Goal: Task Accomplishment & Management: Manage account settings

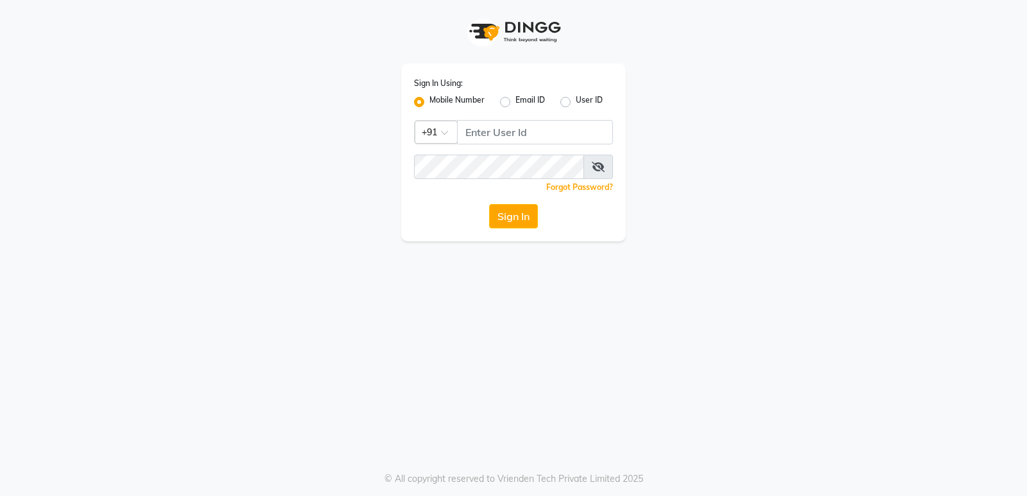
click at [487, 132] on input "Username" at bounding box center [535, 132] width 156 height 24
type input "9606078828"
click at [504, 217] on button "Sign In" at bounding box center [513, 216] width 49 height 24
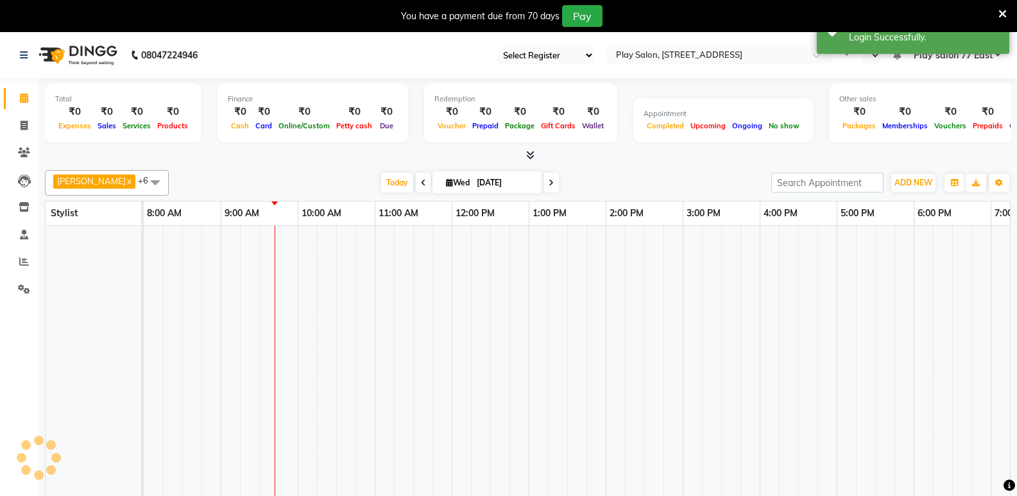
select select "95"
select select "en"
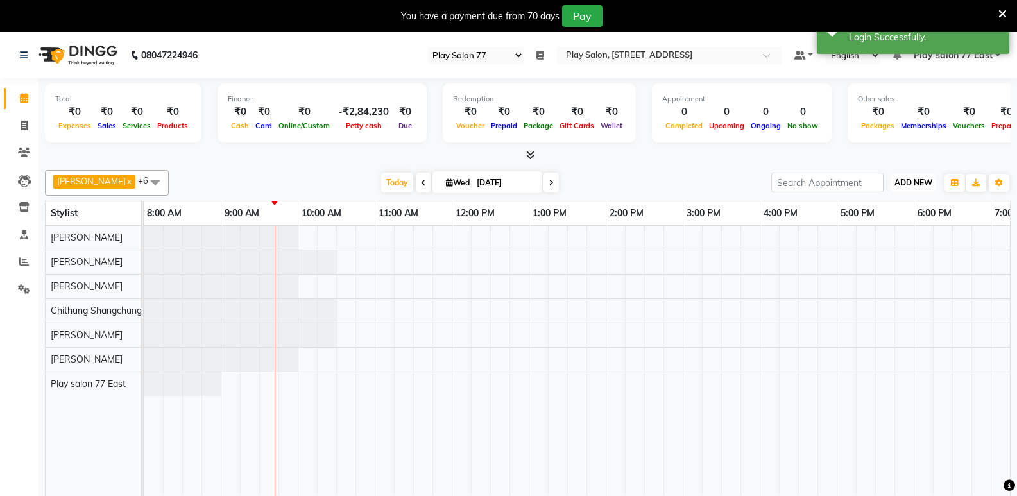
click at [921, 178] on span "ADD NEW" at bounding box center [913, 183] width 38 height 10
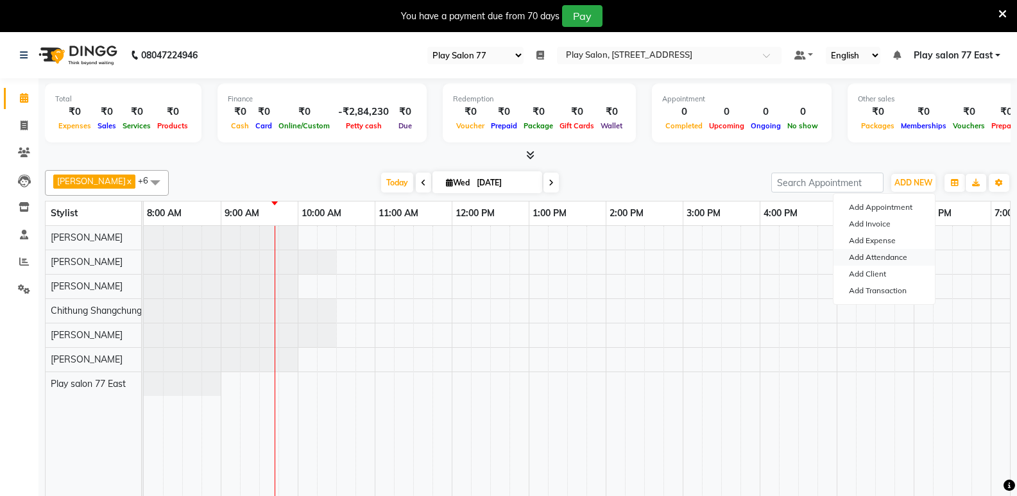
click at [889, 253] on link "Add Attendance" at bounding box center [883, 257] width 101 height 17
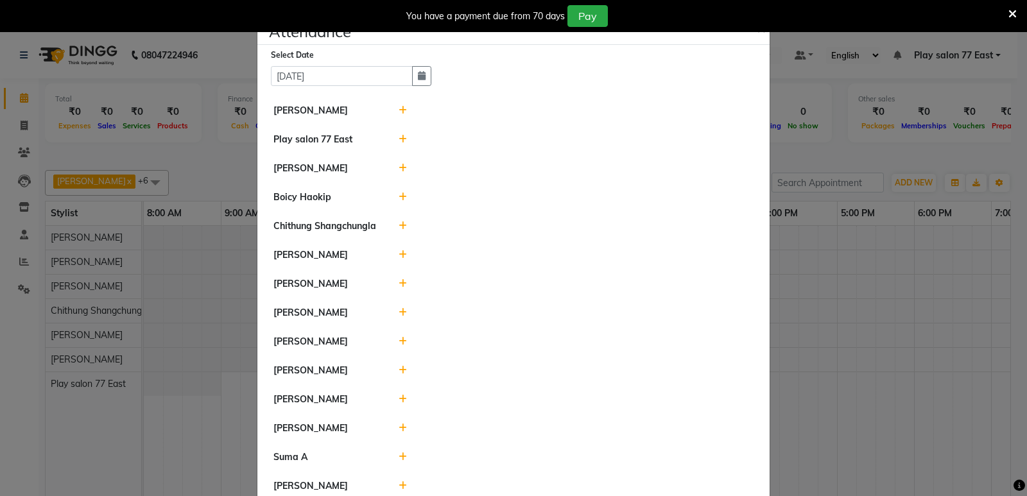
click at [398, 345] on icon at bounding box center [402, 341] width 8 height 9
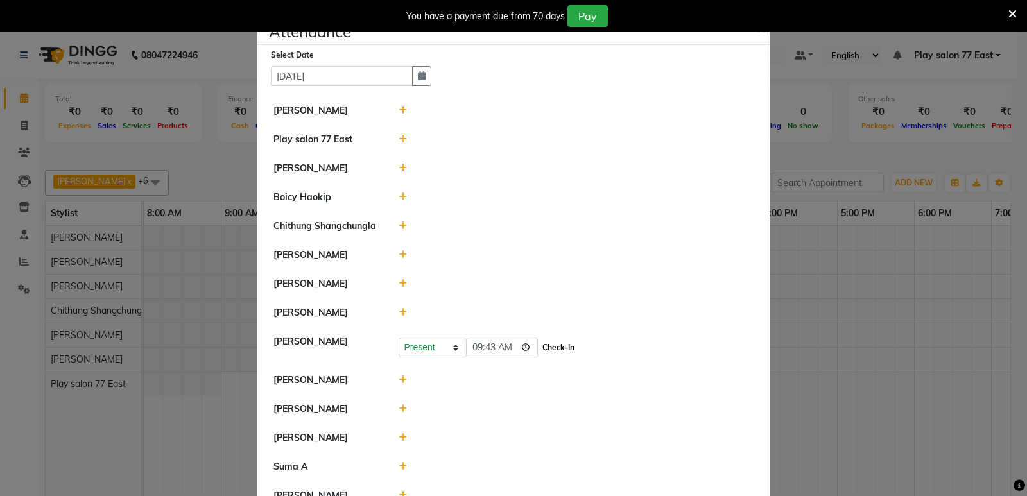
click at [542, 354] on button "Check-In" at bounding box center [558, 348] width 38 height 18
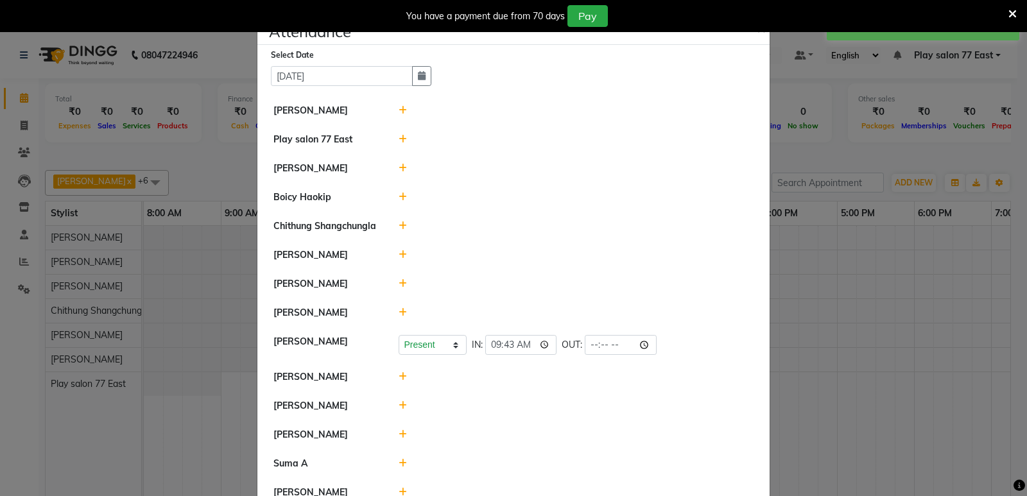
click at [885, 375] on ngb-modal-window "Attendance × Select Date [DATE] [PERSON_NAME] Play salon [GEOGRAPHIC_DATA] Khus…" at bounding box center [513, 248] width 1027 height 496
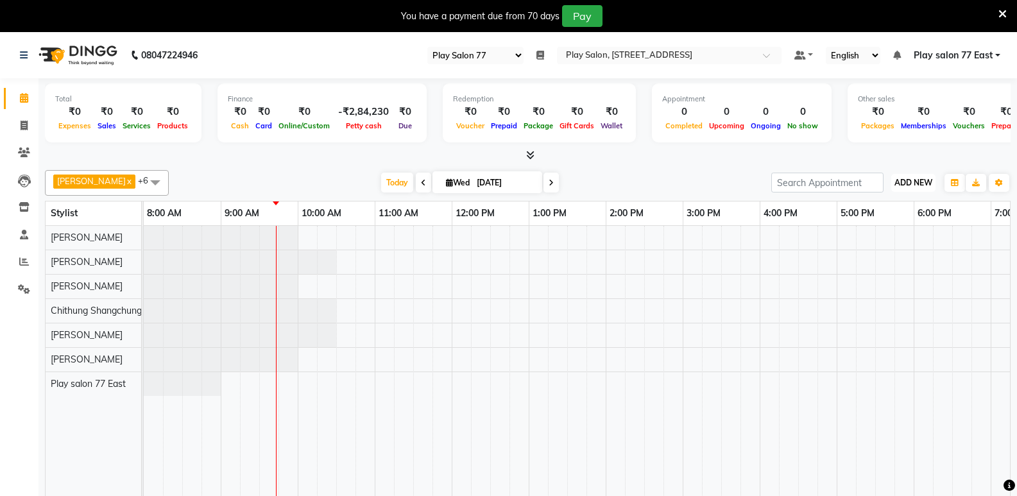
click at [911, 175] on button "ADD NEW Toggle Dropdown" at bounding box center [913, 183] width 44 height 18
click at [885, 253] on link "Add Attendance" at bounding box center [883, 257] width 101 height 17
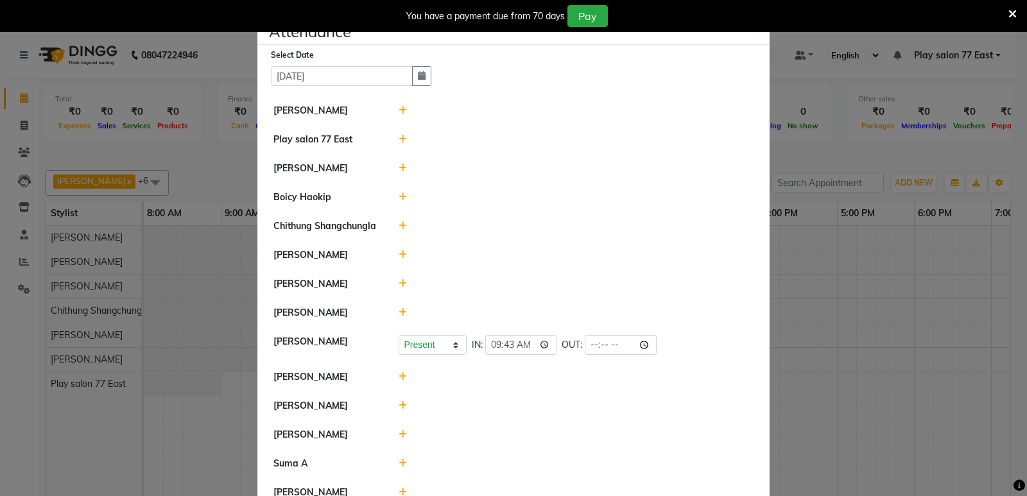
click at [398, 286] on icon at bounding box center [402, 283] width 8 height 9
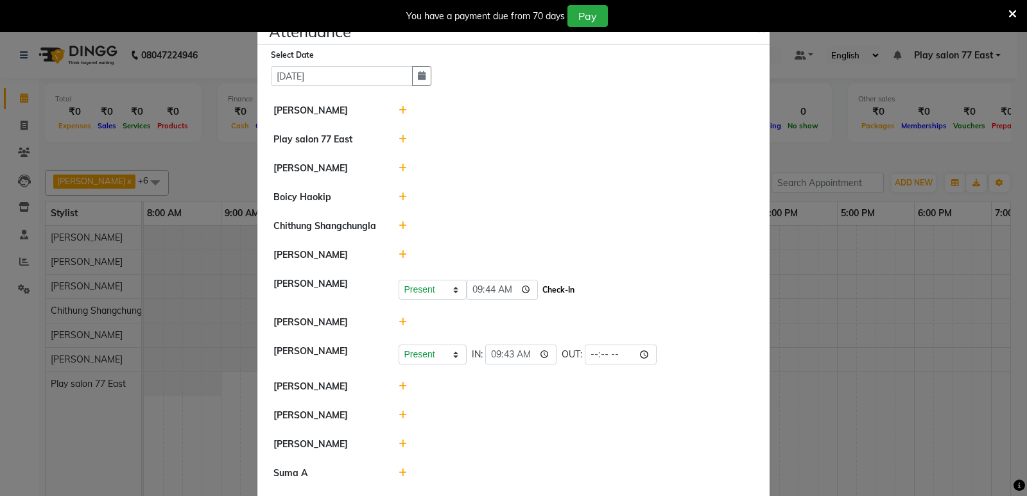
click at [542, 295] on button "Check-In" at bounding box center [558, 290] width 38 height 18
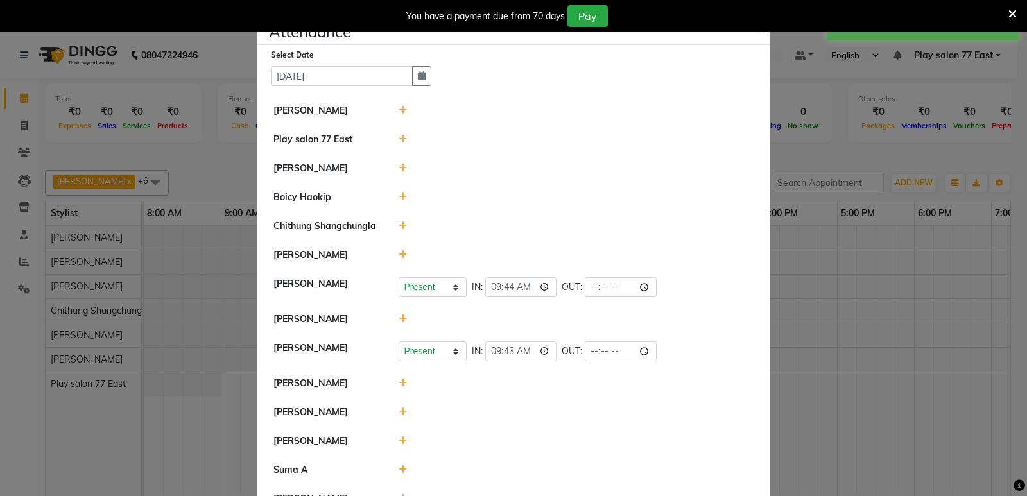
click at [826, 139] on ngb-modal-window "Attendance × Select Date [DATE] [PERSON_NAME] Play salon [GEOGRAPHIC_DATA] Khus…" at bounding box center [513, 248] width 1027 height 496
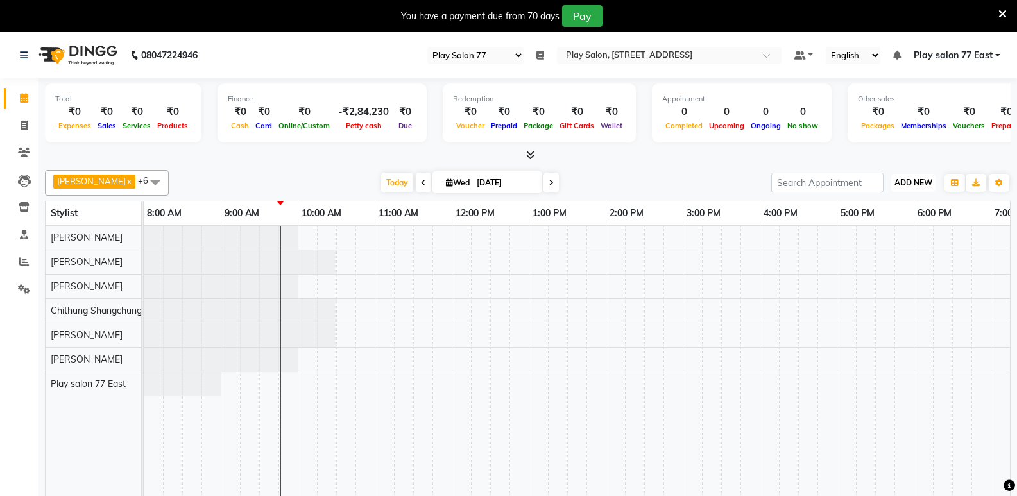
click at [916, 180] on span "ADD NEW" at bounding box center [913, 183] width 38 height 10
click at [906, 258] on link "Add Attendance" at bounding box center [883, 257] width 101 height 17
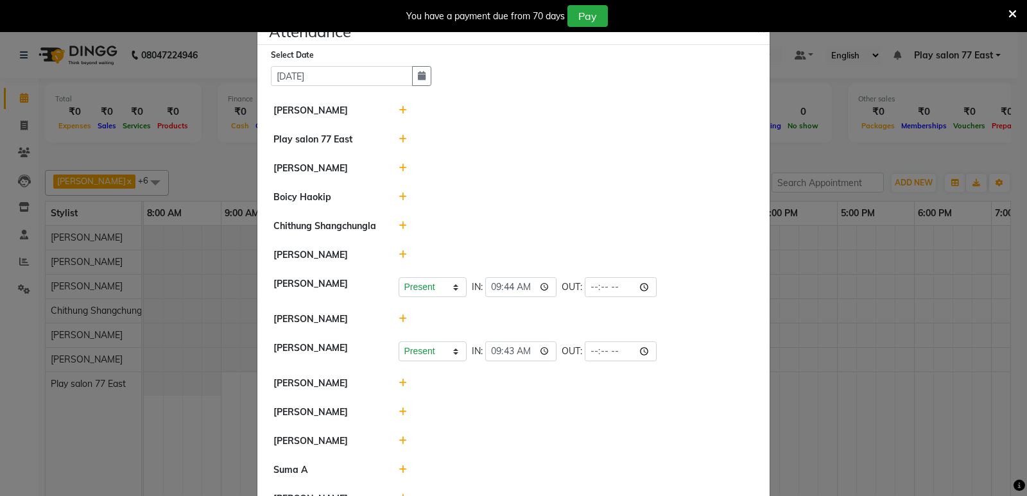
click at [398, 413] on icon at bounding box center [402, 411] width 8 height 9
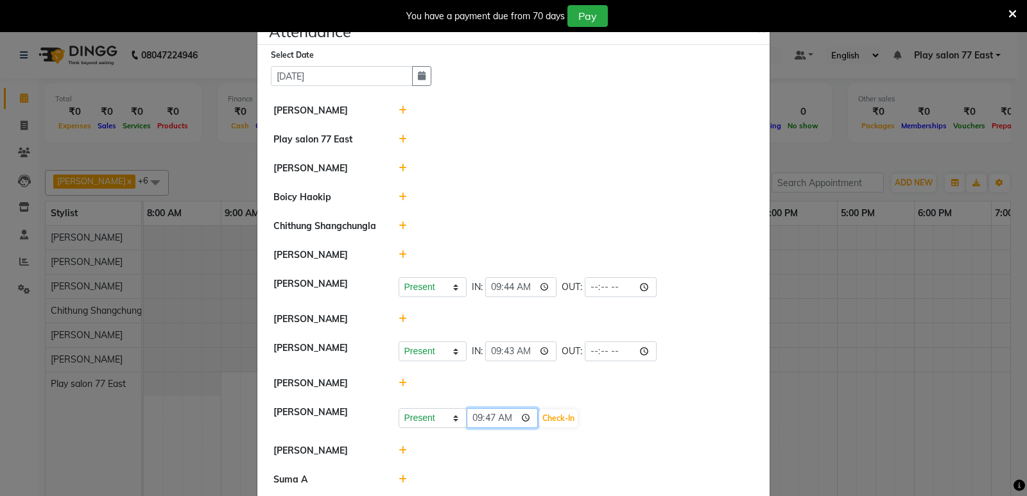
click at [503, 414] on input "09:47" at bounding box center [502, 418] width 72 height 20
click at [539, 415] on button "Check-In" at bounding box center [558, 418] width 38 height 18
click at [827, 377] on ngb-modal-window "Attendance × Select Date [DATE] [PERSON_NAME] Play salon [GEOGRAPHIC_DATA] Khus…" at bounding box center [513, 248] width 1027 height 496
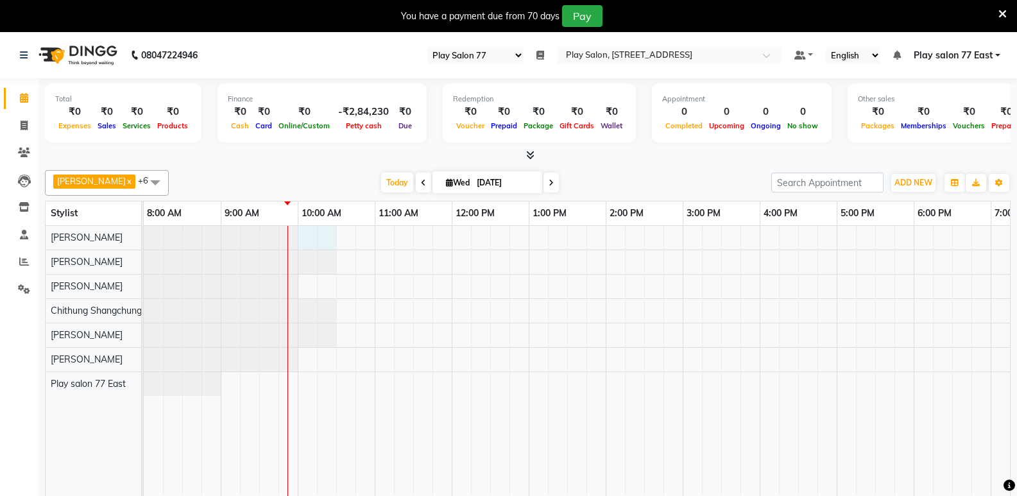
drag, startPoint x: 305, startPoint y: 232, endPoint x: 325, endPoint y: 232, distance: 19.9
click at [325, 232] on div at bounding box center [644, 370] width 1001 height 289
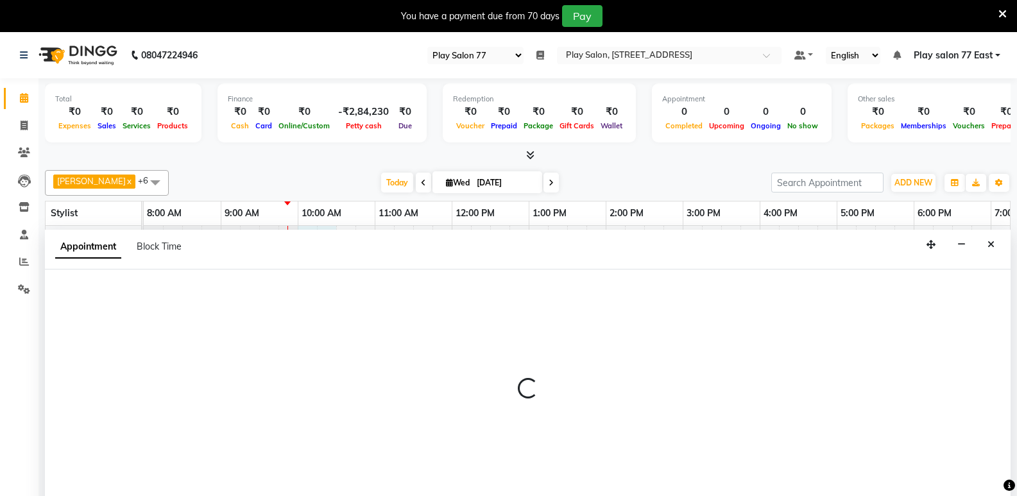
scroll to position [32, 0]
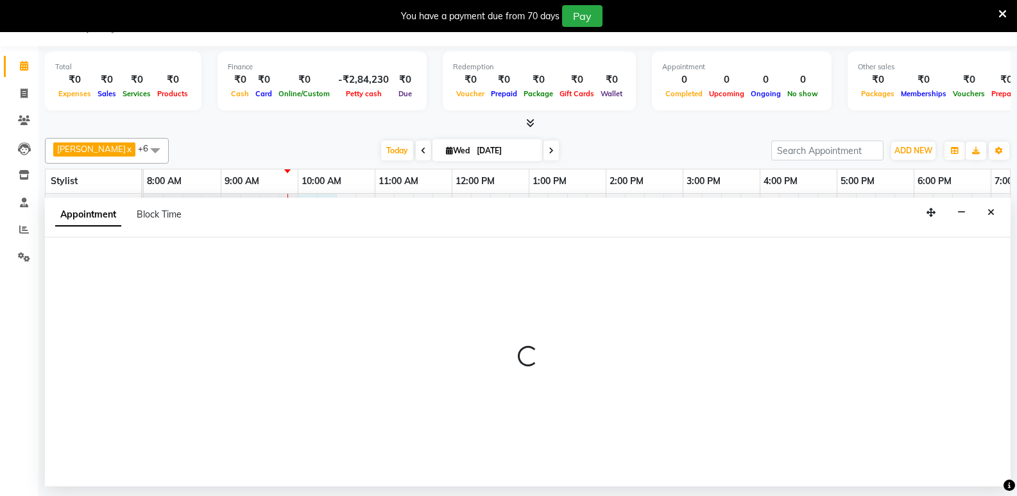
select select "84935"
select select "tentative"
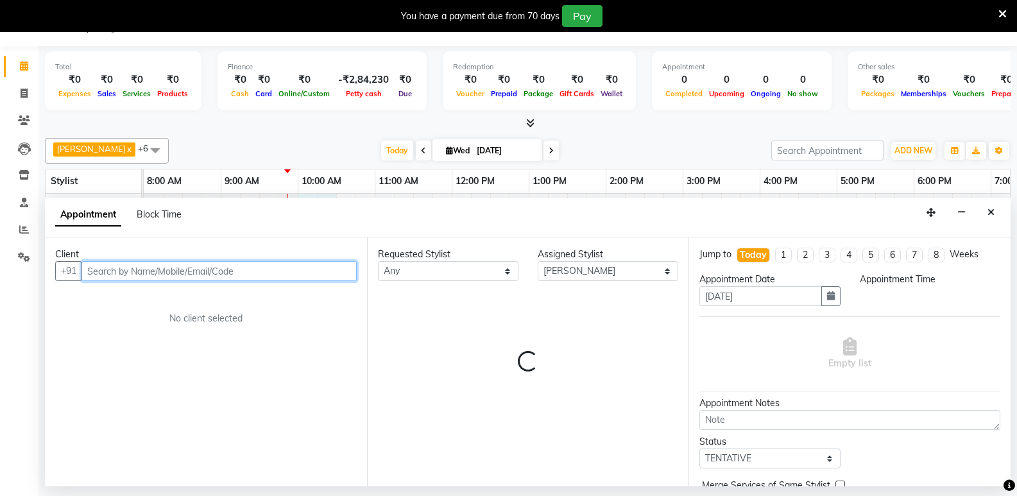
select select "600"
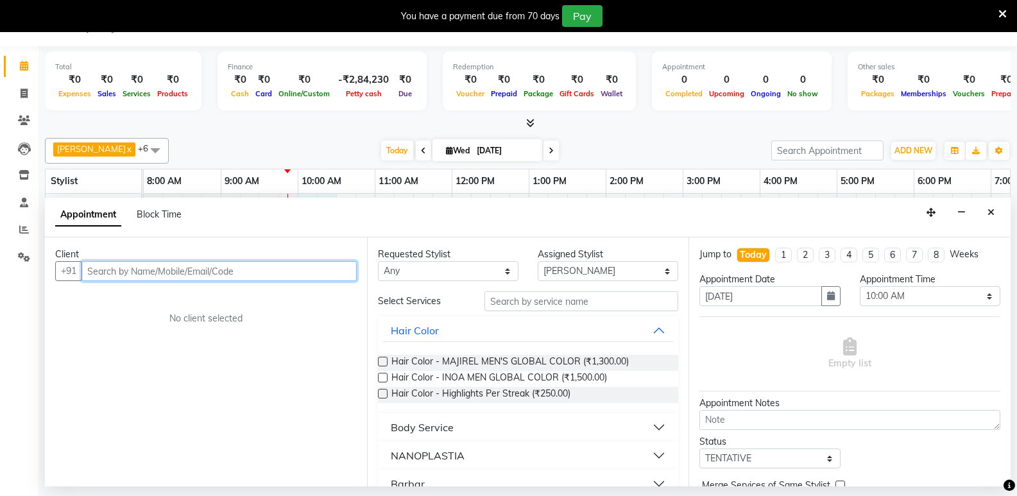
click at [123, 270] on input "text" at bounding box center [218, 271] width 275 height 20
type input "7"
click at [28, 92] on icon at bounding box center [24, 94] width 7 height 10
select select "service"
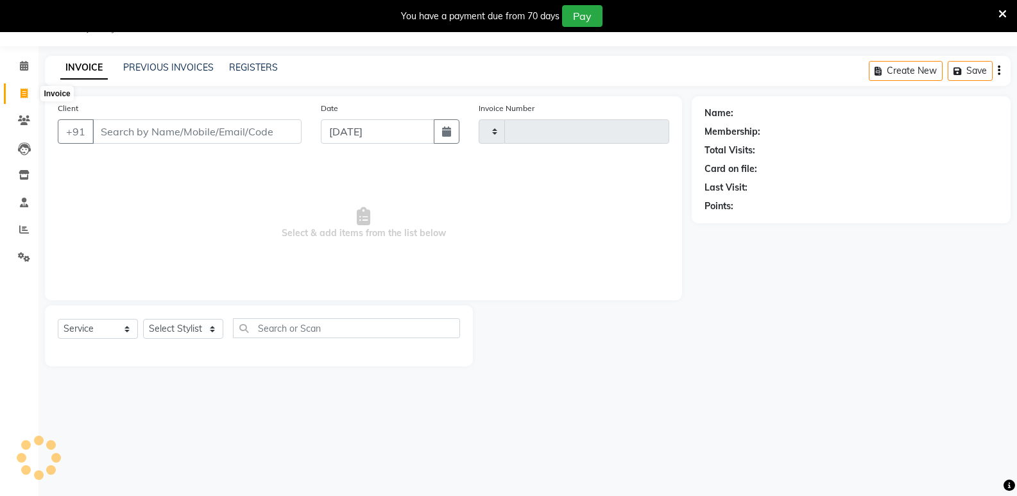
type input "0766"
select select "8547"
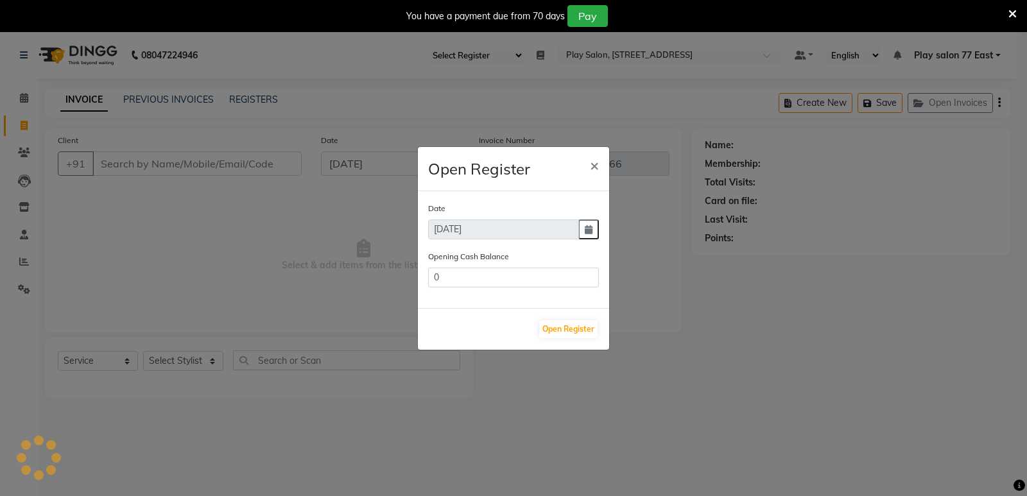
type input "92338"
click at [595, 165] on span "×" at bounding box center [594, 164] width 9 height 19
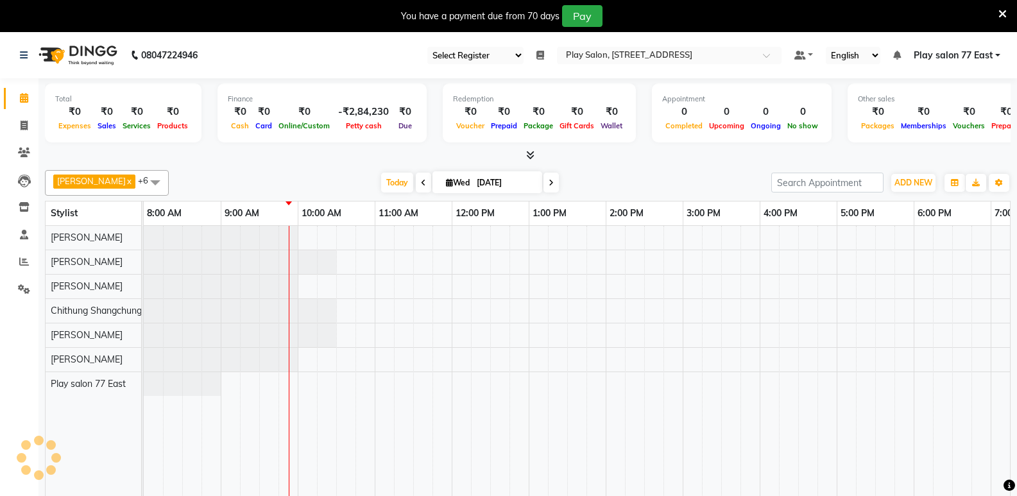
scroll to position [32, 0]
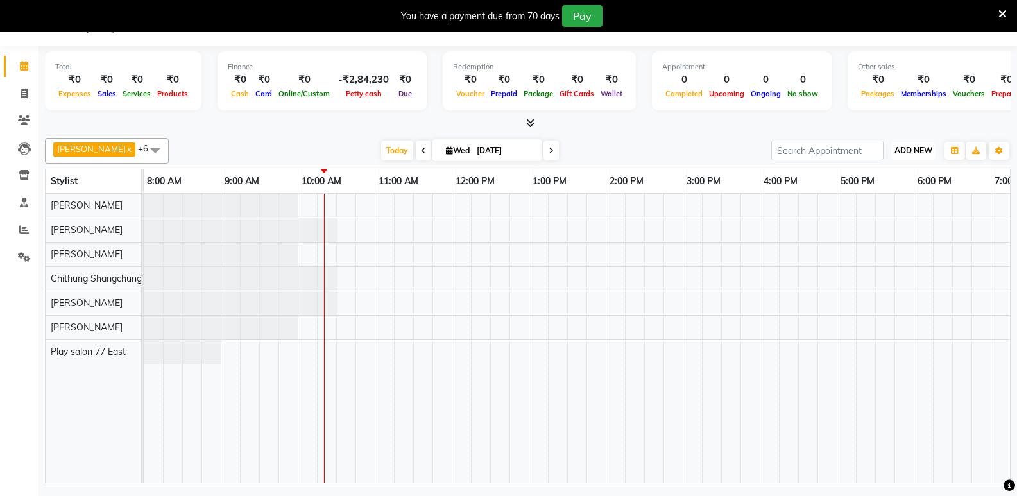
click at [912, 153] on span "ADD NEW" at bounding box center [913, 151] width 38 height 10
click at [911, 230] on link "Add Attendance" at bounding box center [883, 225] width 101 height 17
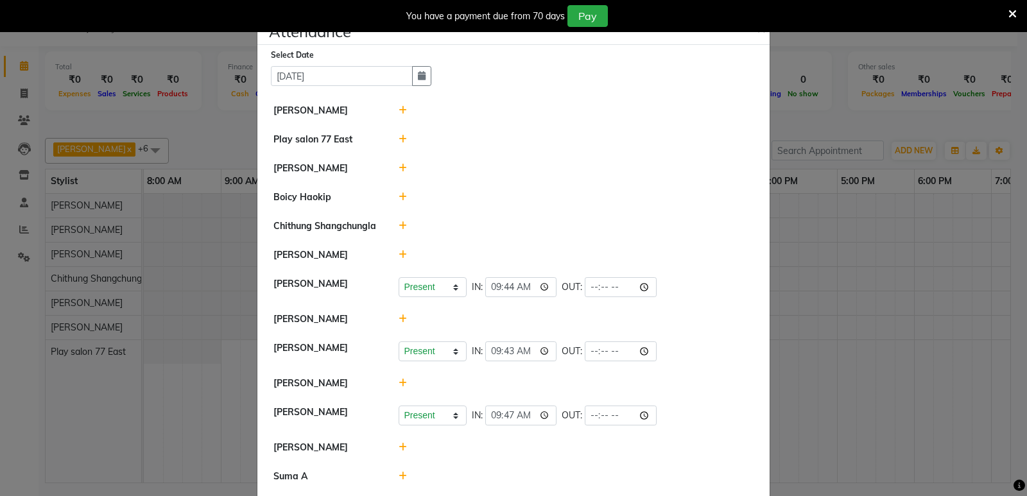
click at [398, 382] on icon at bounding box center [402, 383] width 8 height 9
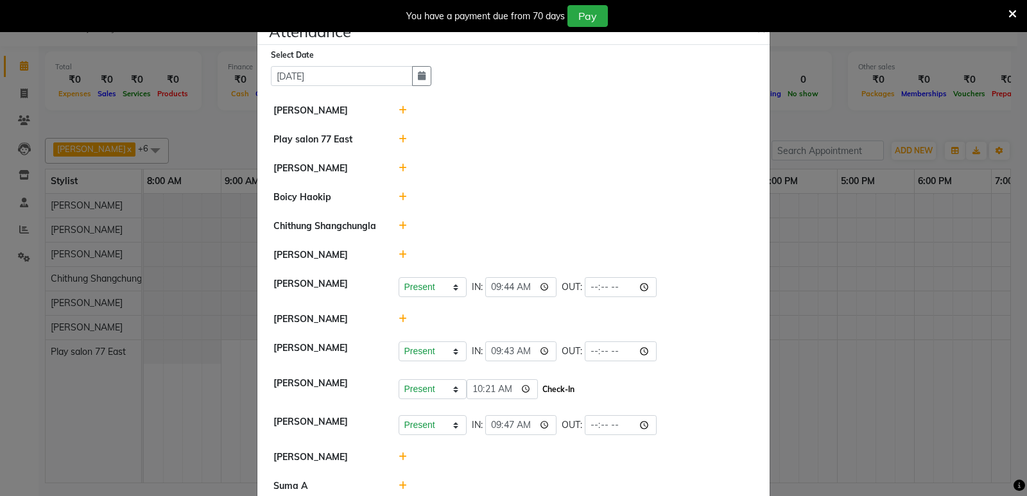
click at [539, 391] on button "Check-In" at bounding box center [558, 389] width 38 height 18
click at [398, 254] on icon at bounding box center [402, 254] width 8 height 9
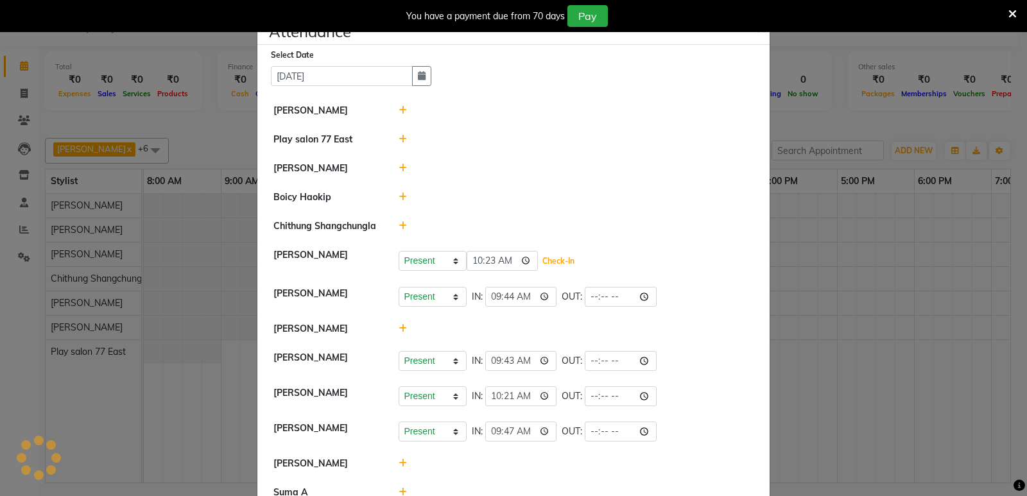
drag, startPoint x: 526, startPoint y: 265, endPoint x: 602, endPoint y: 303, distance: 85.5
click at [539, 265] on button "Check-In" at bounding box center [558, 261] width 38 height 18
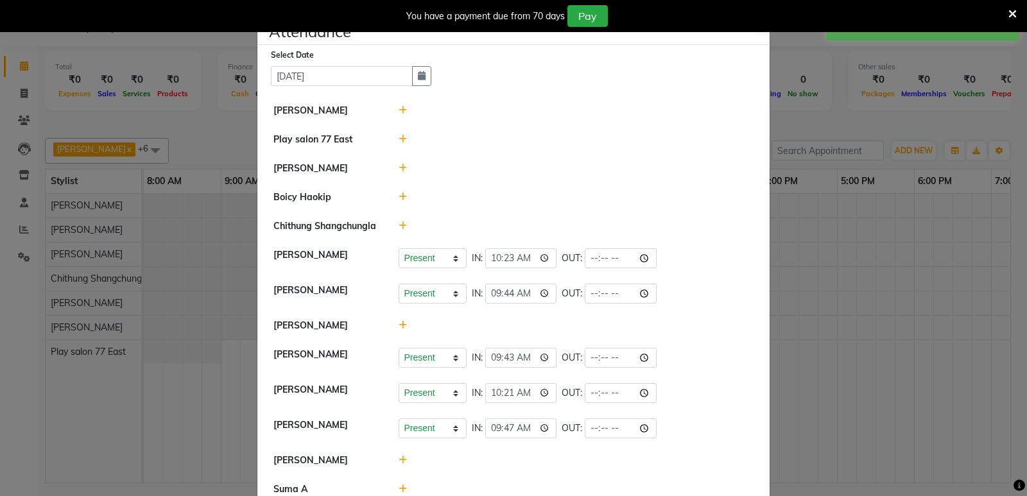
click at [825, 330] on ngb-modal-window "Attendance × Select Date [DATE] [PERSON_NAME] Play salon [GEOGRAPHIC_DATA] Khus…" at bounding box center [513, 248] width 1027 height 496
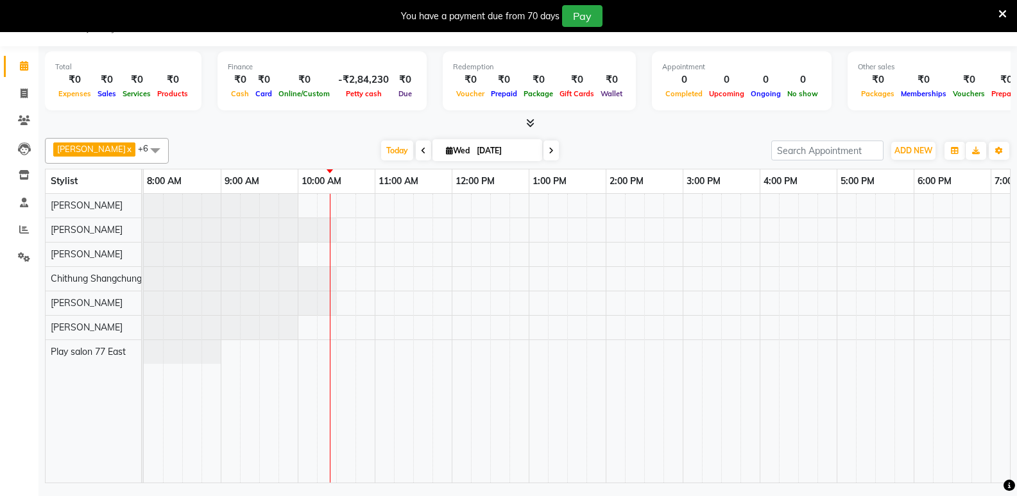
click at [358, 252] on div at bounding box center [644, 338] width 1001 height 289
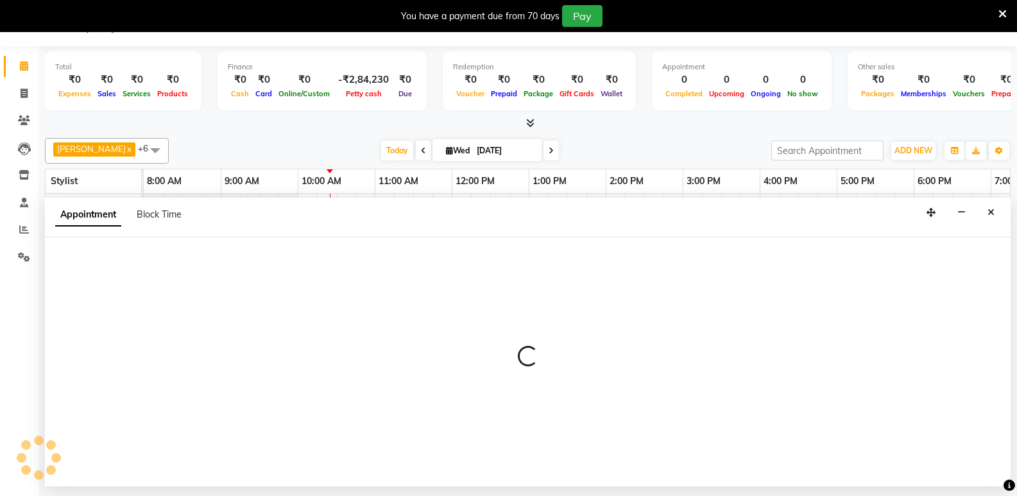
select select "84937"
select select "tentative"
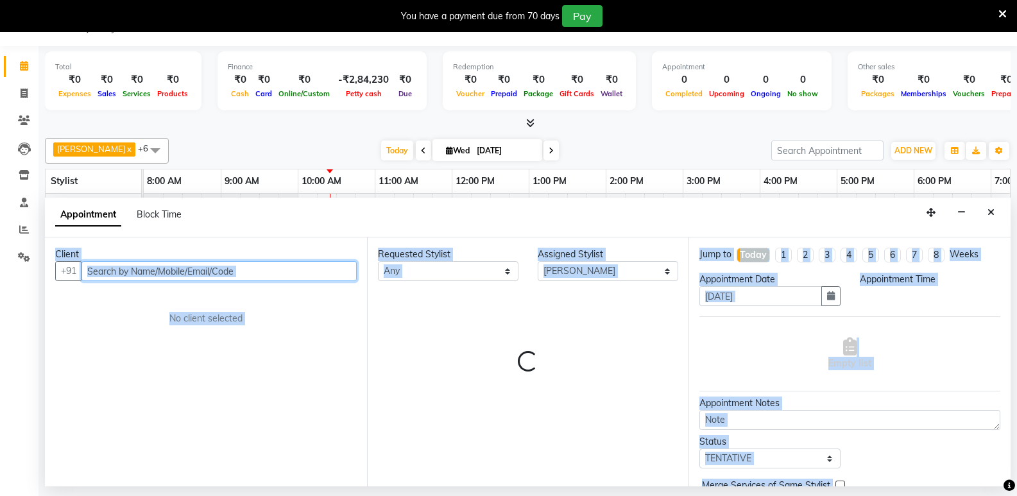
select select "645"
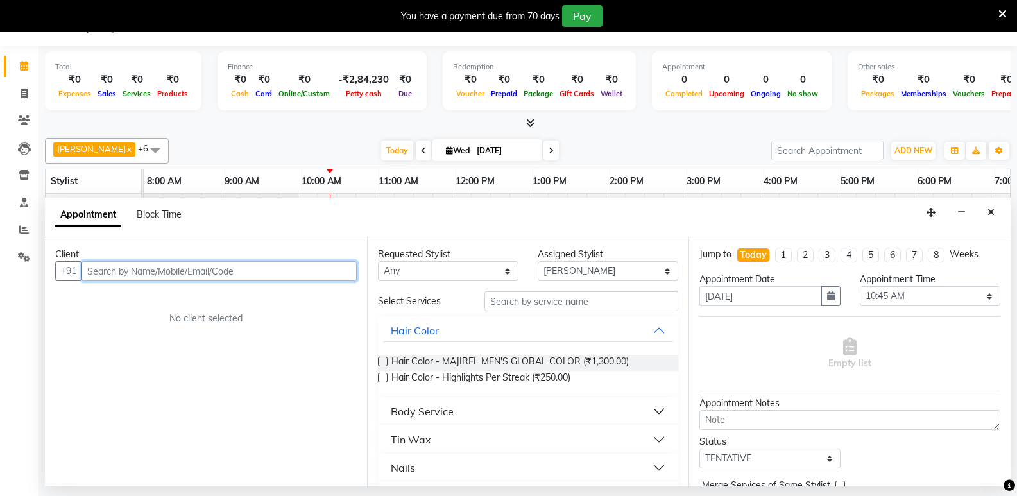
click at [100, 273] on input "text" at bounding box center [218, 271] width 275 height 20
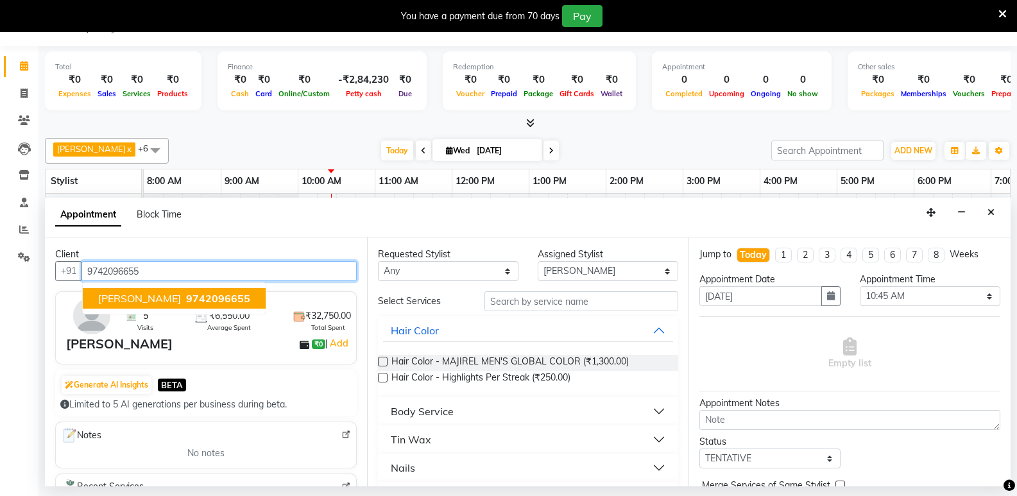
click at [189, 296] on span "9742096655" at bounding box center [218, 298] width 64 height 13
type input "9742096655"
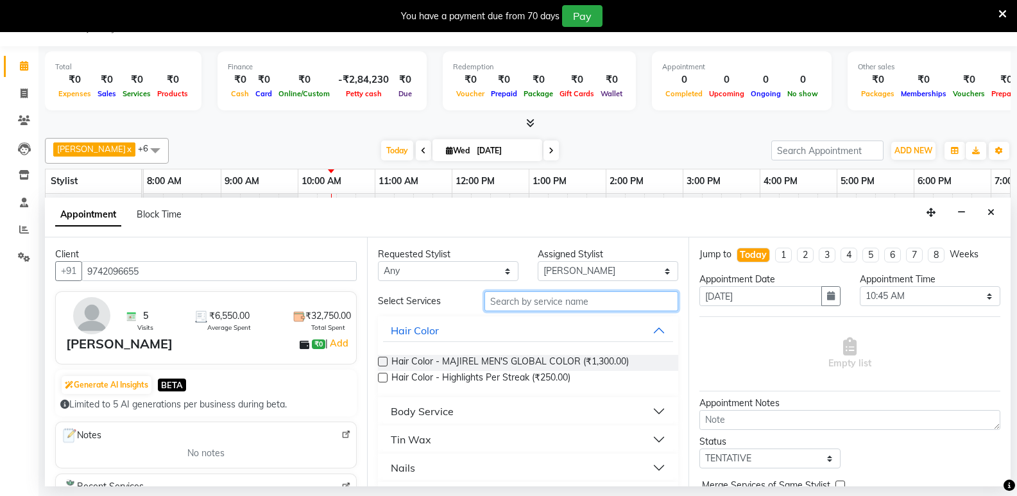
click at [506, 302] on input "text" at bounding box center [581, 301] width 194 height 20
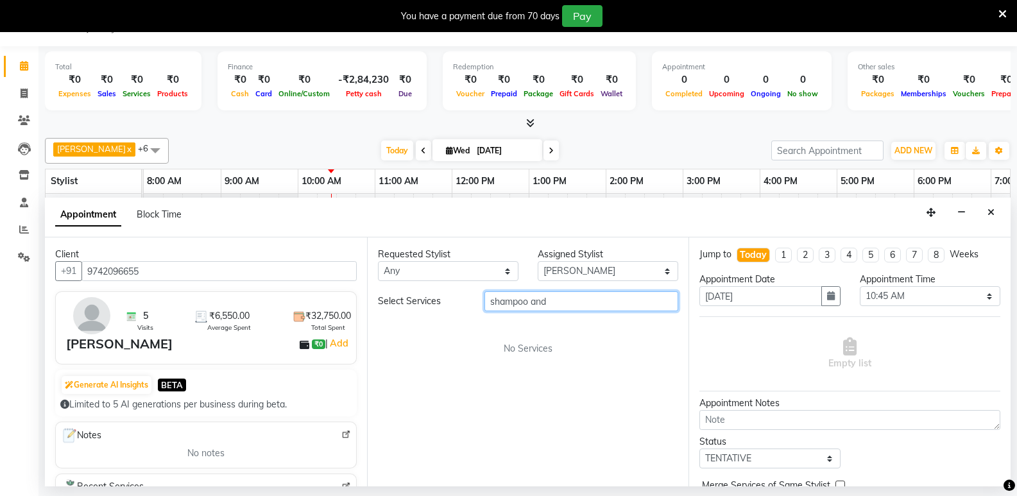
type input "shampoo and"
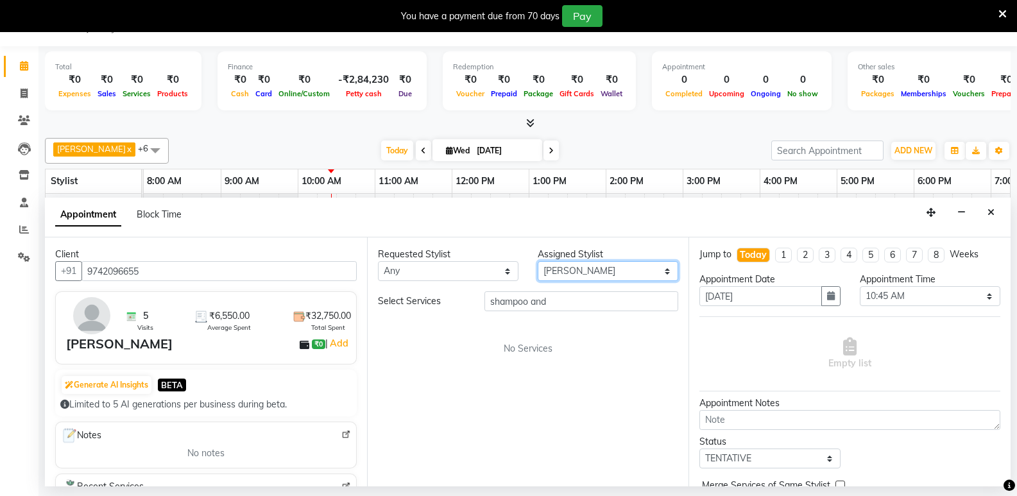
click at [667, 269] on select "Select [PERSON_NAME] Boicy Haokip [PERSON_NAME] Chithung Shangchungla Dawa [PER…" at bounding box center [608, 271] width 141 height 20
select select "84936"
click at [538, 261] on select "Select [PERSON_NAME] Boicy Haokip [PERSON_NAME] Chithung Shangchungla Dawa [PER…" at bounding box center [608, 271] width 141 height 20
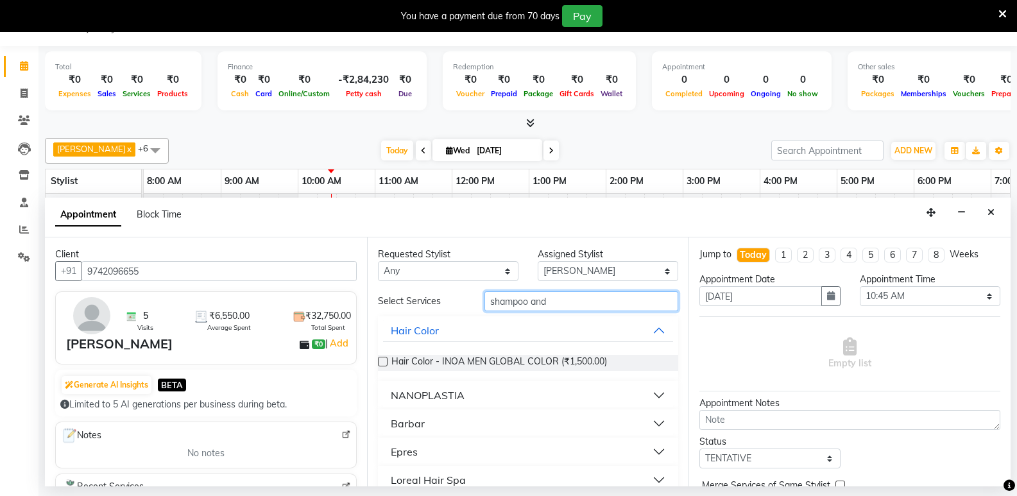
click at [546, 301] on input "shampoo and" at bounding box center [581, 301] width 194 height 20
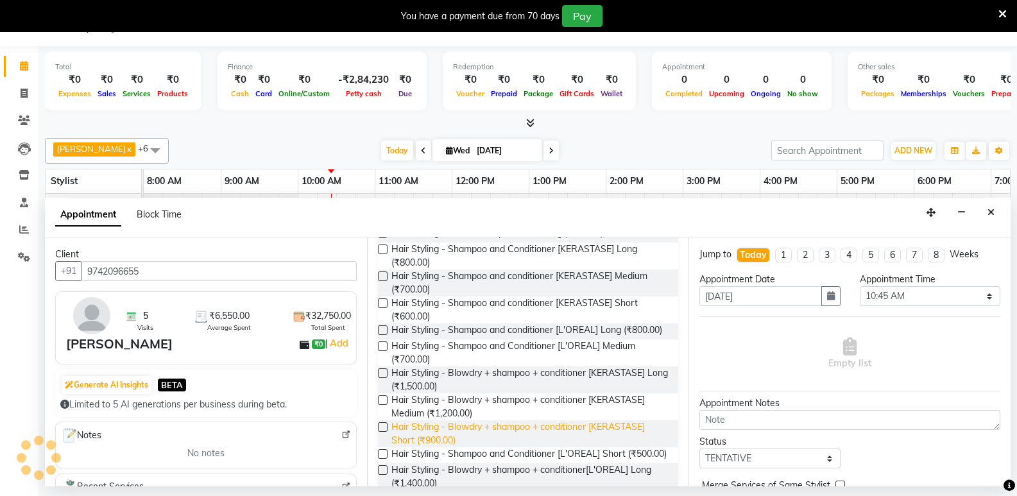
scroll to position [192, 0]
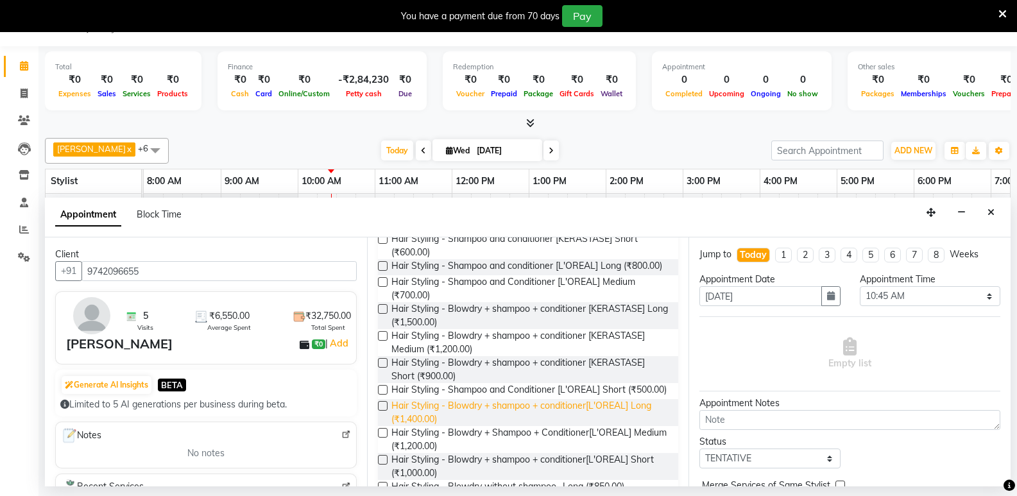
type input "shampoo"
click at [540, 426] on span "Hair Styling - Blowdry + shampoo + conditioner[L'OREAL] Long (₹1,400.00)" at bounding box center [529, 412] width 277 height 27
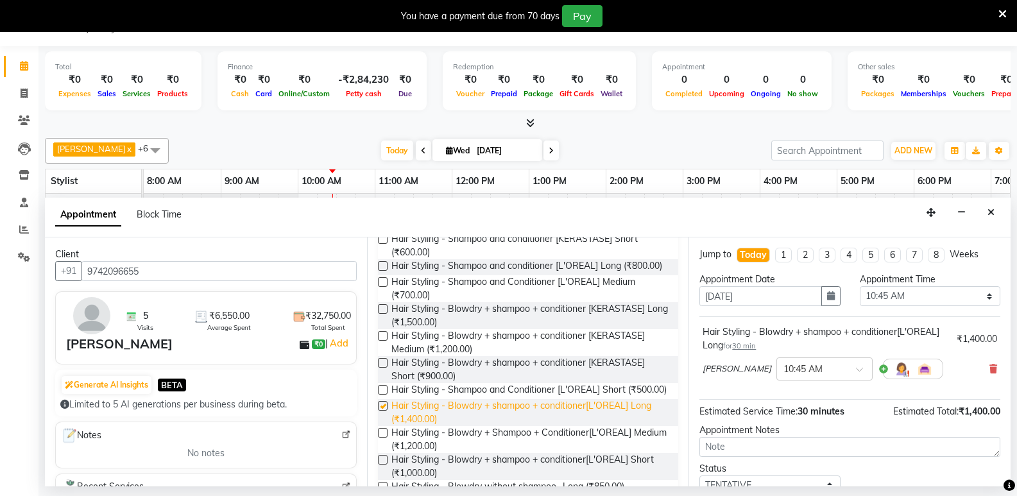
checkbox input "false"
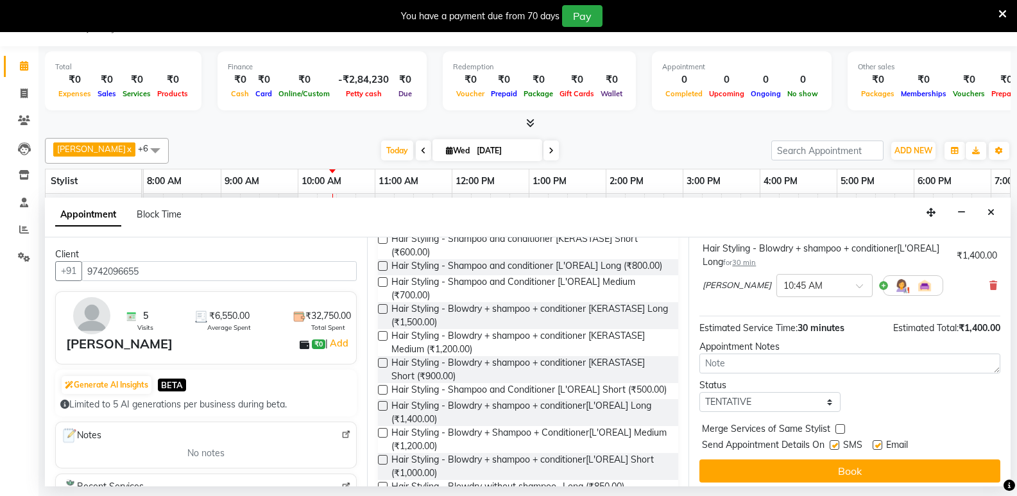
scroll to position [90, 0]
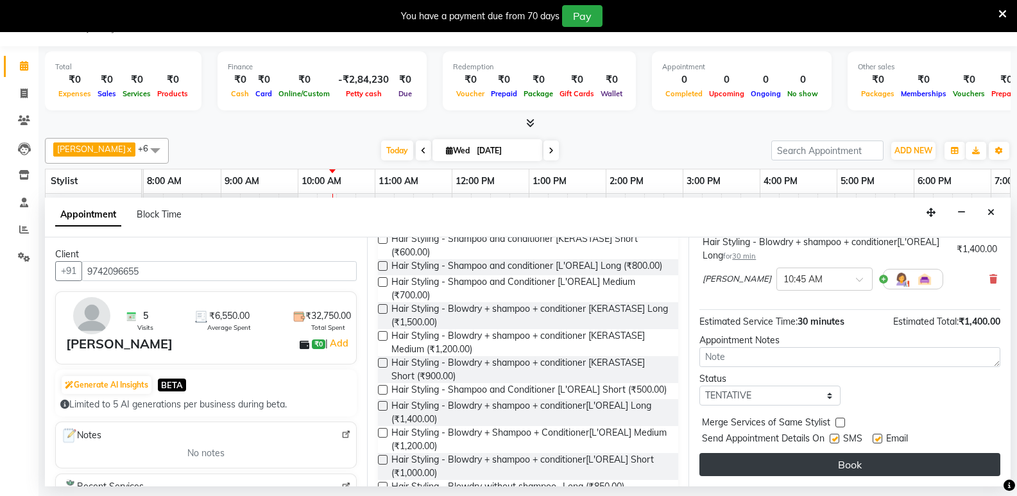
click at [839, 461] on button "Book" at bounding box center [849, 464] width 301 height 23
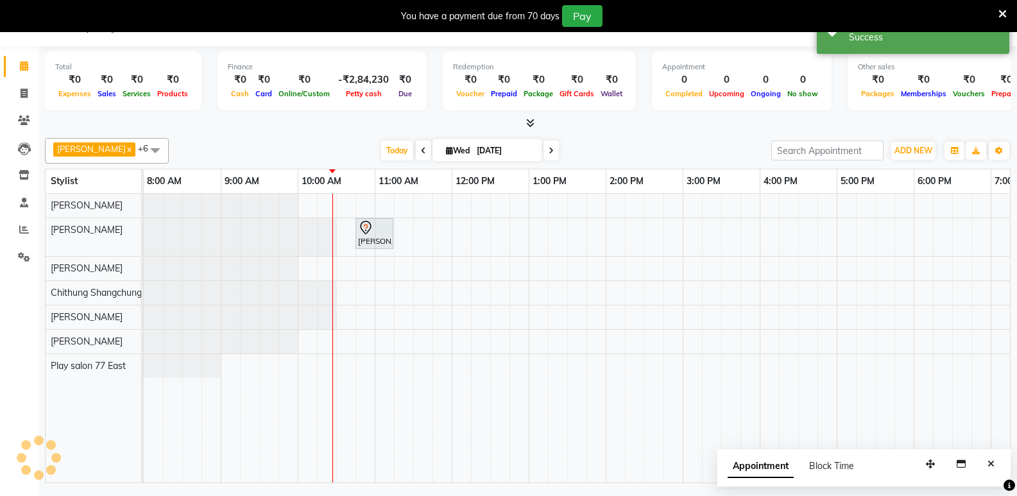
scroll to position [0, 0]
